Goal: Complete application form: Complete application form

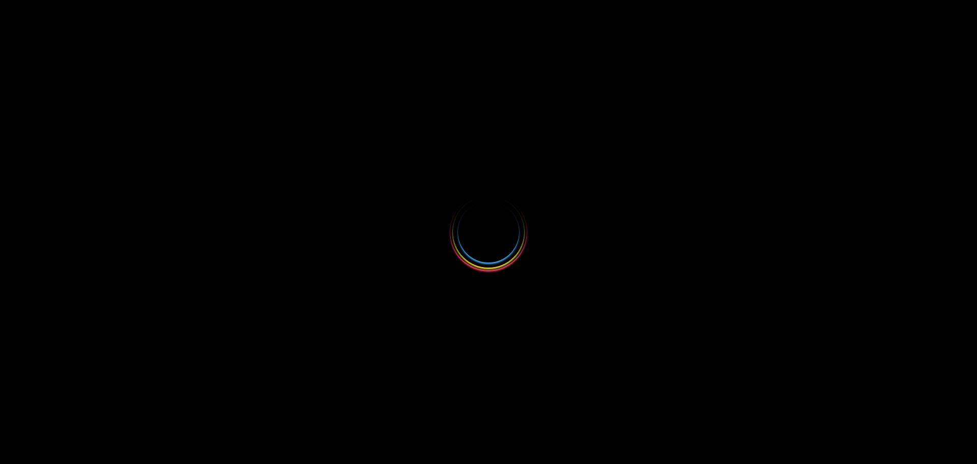
click at [549, 213] on div at bounding box center [488, 232] width 977 height 464
click at [495, 210] on div at bounding box center [488, 232] width 76 height 76
click at [494, 248] on div at bounding box center [488, 232] width 76 height 76
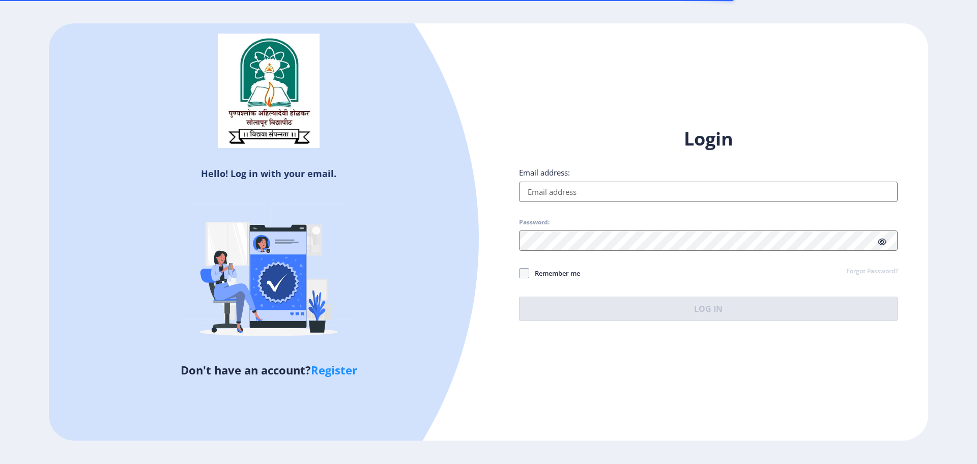
click at [592, 192] on input "Email address:" at bounding box center [708, 192] width 378 height 20
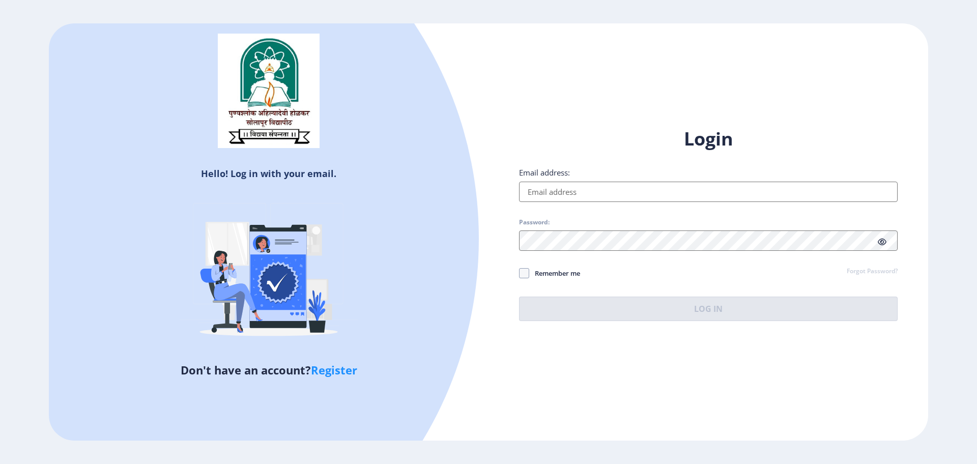
type input "trivedijyoti1982@gmail.com"
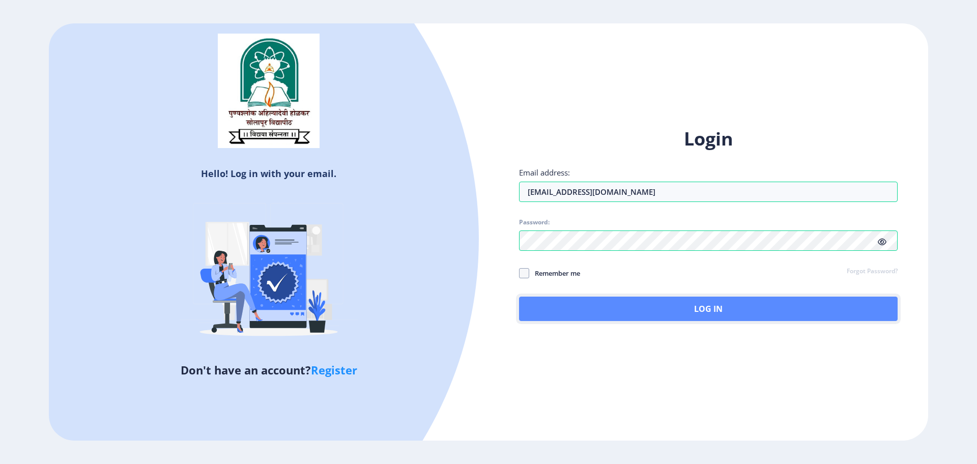
click at [609, 310] on button "Log In" at bounding box center [708, 309] width 378 height 24
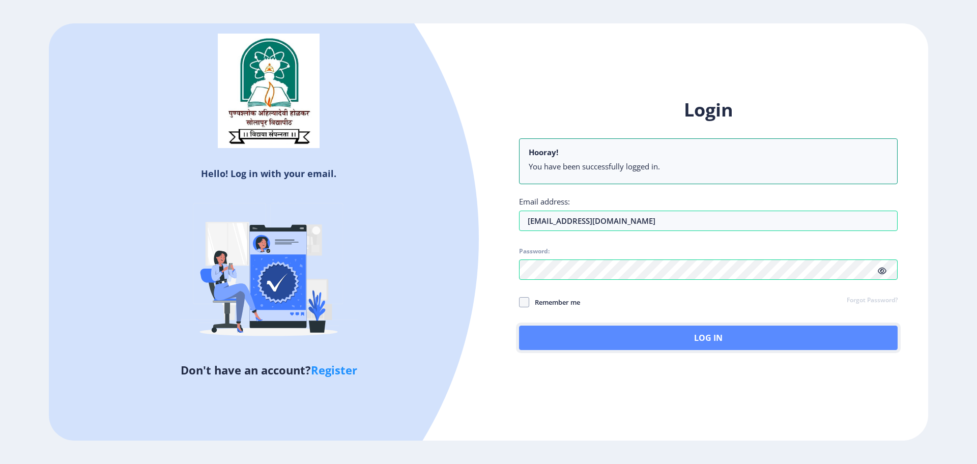
click at [721, 344] on button "Log In" at bounding box center [708, 338] width 378 height 24
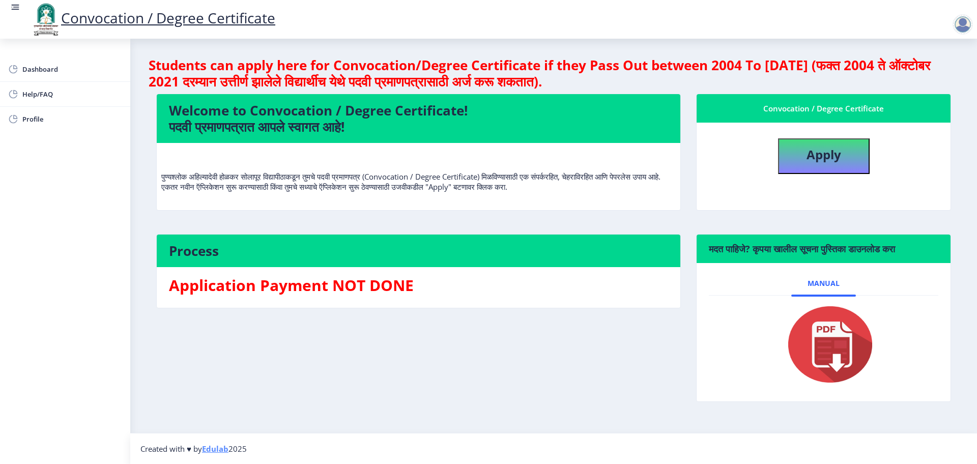
click at [800, 174] on nb-card-body "Apply" at bounding box center [823, 166] width 254 height 87
click at [800, 167] on button "Apply" at bounding box center [824, 156] width 92 height 36
select select
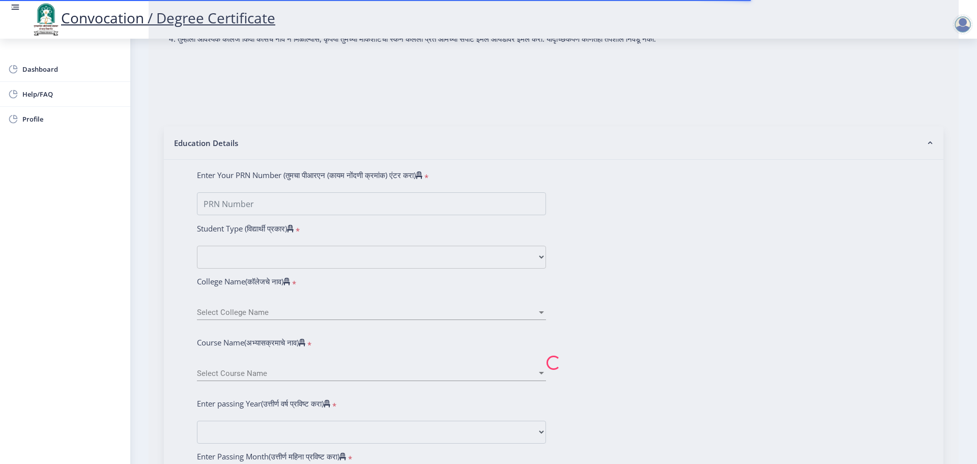
scroll to position [135, 0]
click at [235, 217] on nb-spinner at bounding box center [554, 362] width 810 height 880
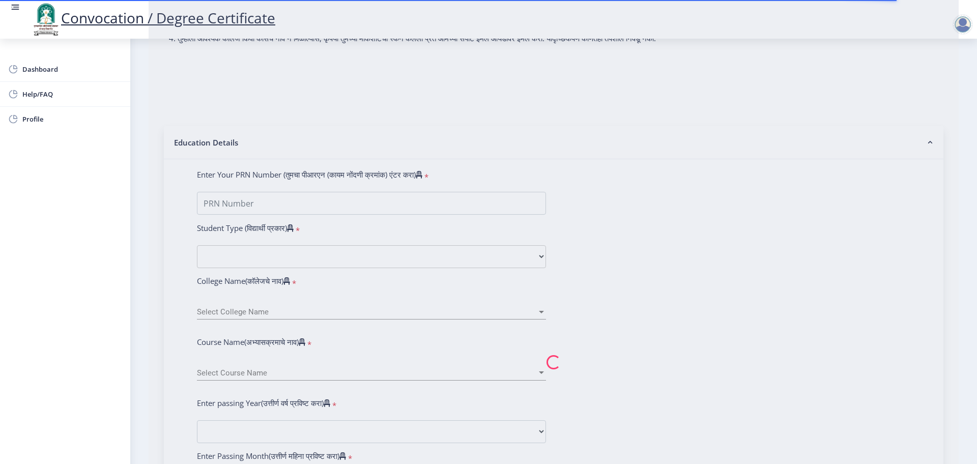
click at [235, 217] on nb-spinner at bounding box center [554, 362] width 810 height 880
click at [260, 205] on nb-spinner at bounding box center [554, 362] width 810 height 880
drag, startPoint x: 260, startPoint y: 205, endPoint x: 261, endPoint y: 215, distance: 10.2
click at [261, 215] on nb-spinner at bounding box center [554, 362] width 810 height 880
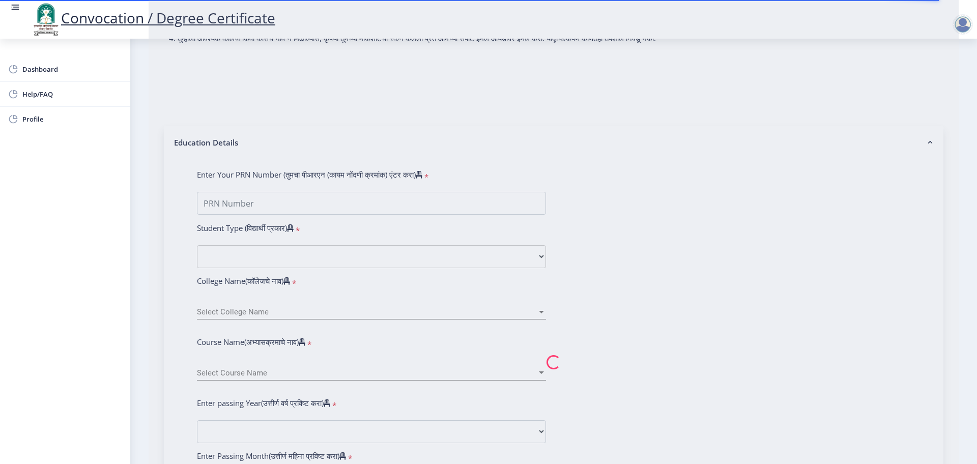
click at [261, 215] on nb-spinner at bounding box center [554, 362] width 810 height 880
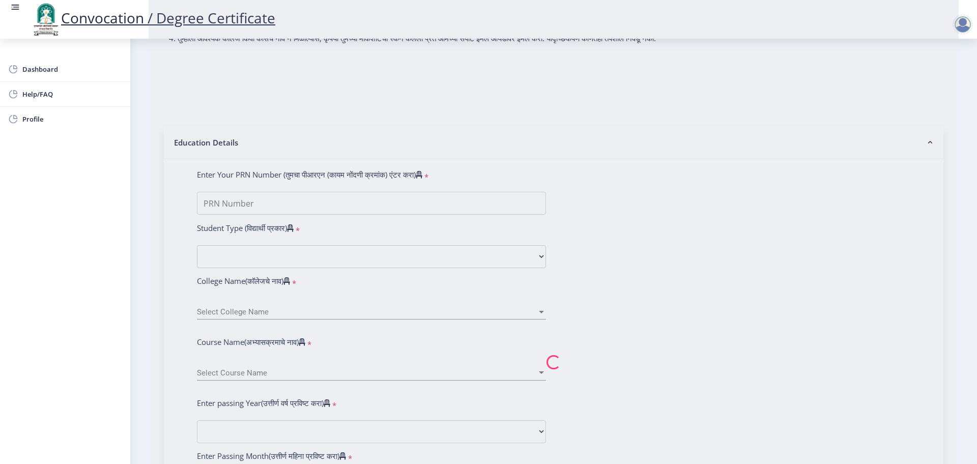
type input "[PERSON_NAME]"
click at [292, 251] on nb-spinner at bounding box center [554, 362] width 810 height 880
click at [320, 206] on nb-spinner at bounding box center [554, 362] width 810 height 880
